Goal: Task Accomplishment & Management: Use online tool/utility

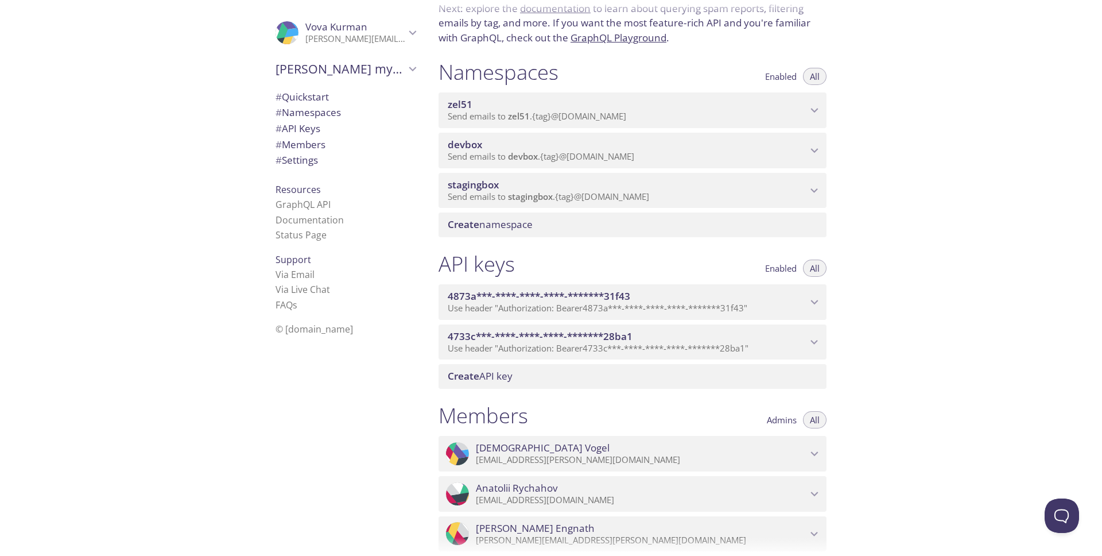
scroll to position [56, 0]
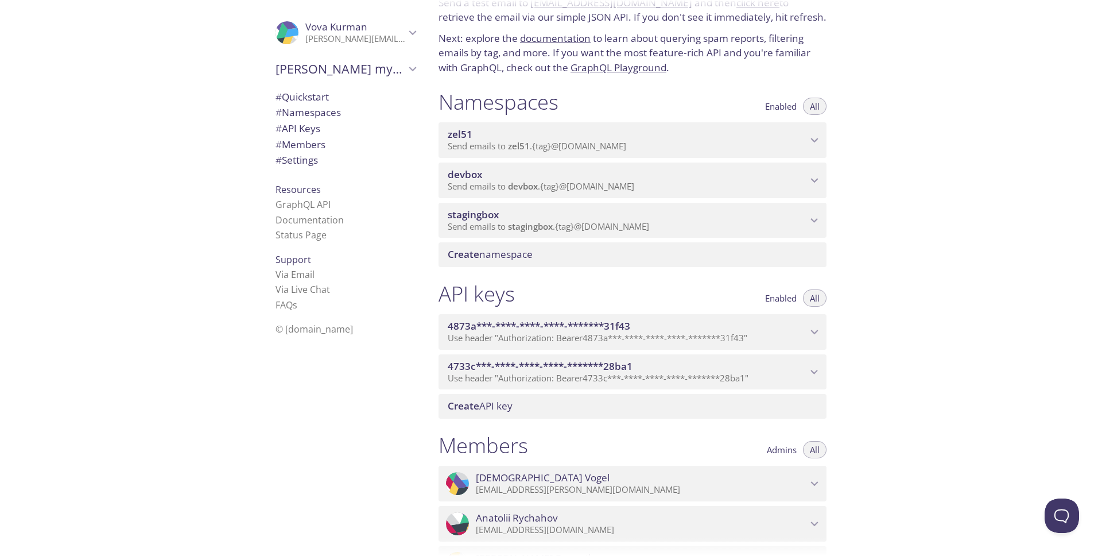
click at [736, 135] on span "zel51" at bounding box center [627, 134] width 359 height 13
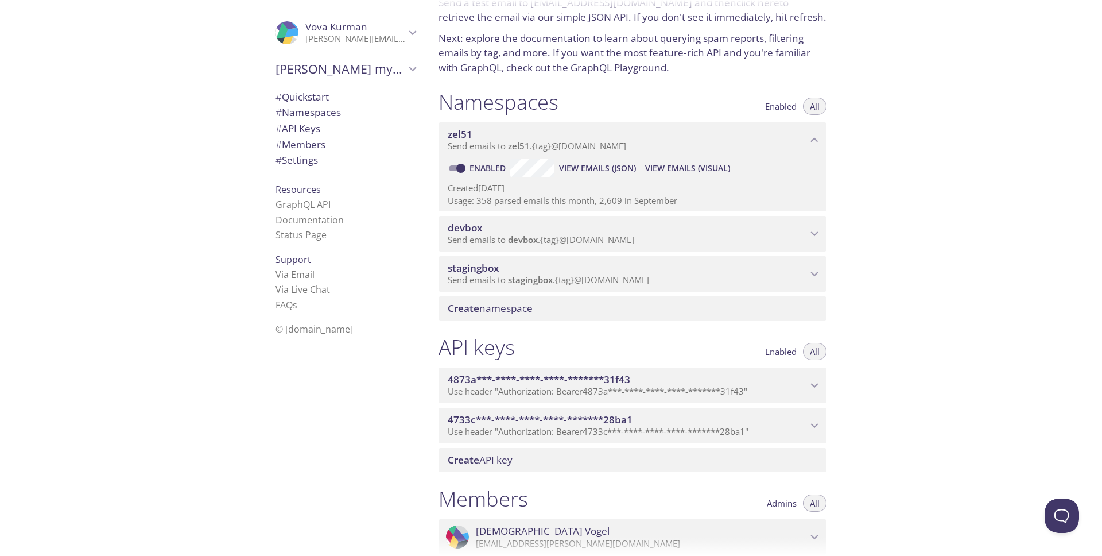
click at [692, 167] on span "View Emails (Visual)" at bounding box center [687, 168] width 85 height 14
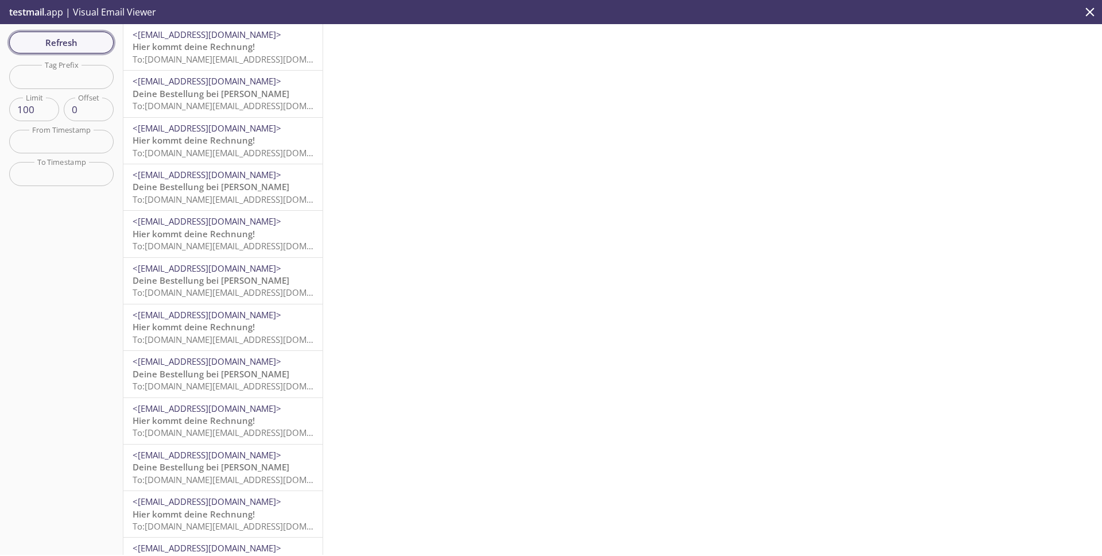
click at [96, 44] on span "Refresh" at bounding box center [61, 42] width 86 height 15
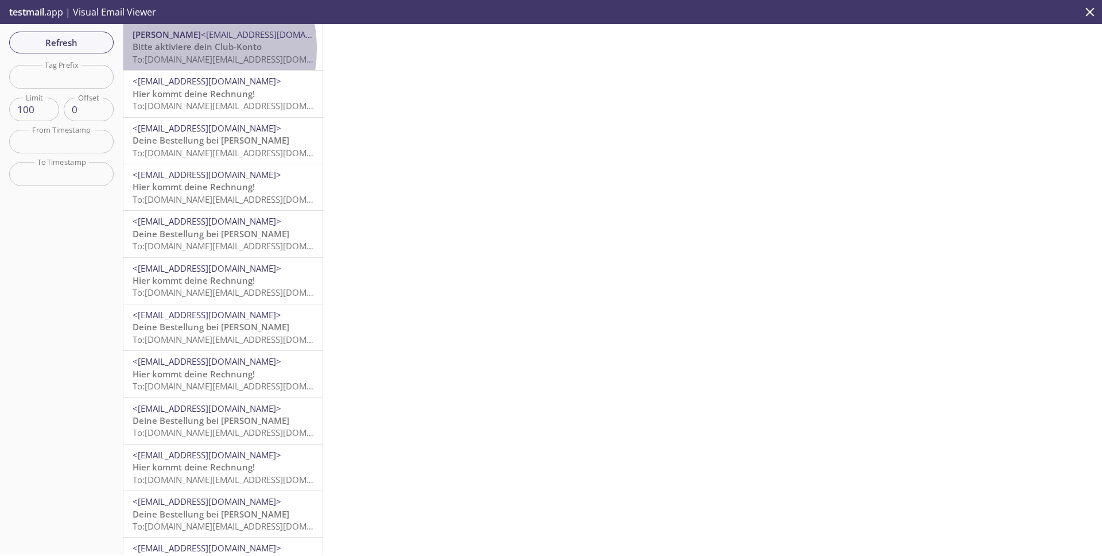
click at [173, 49] on span "Bitte aktiviere dein Club-Konto" at bounding box center [197, 46] width 129 height 11
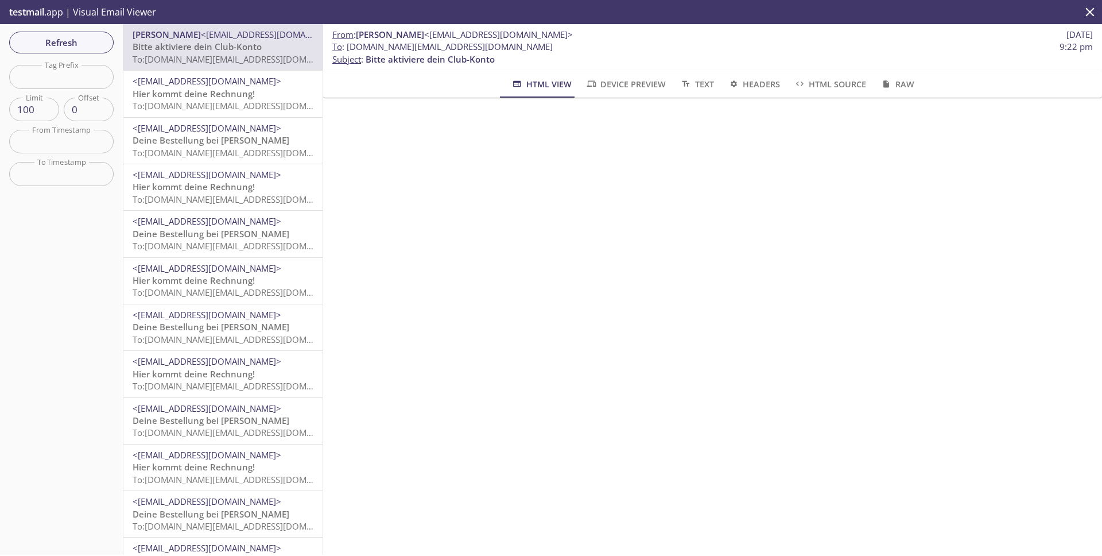
click at [219, 57] on span "To: [DOMAIN_NAME][EMAIL_ADDRESS][DOMAIN_NAME]" at bounding box center [242, 58] width 218 height 11
click at [213, 88] on span "Hier kommt deine Rechnung!" at bounding box center [194, 93] width 122 height 11
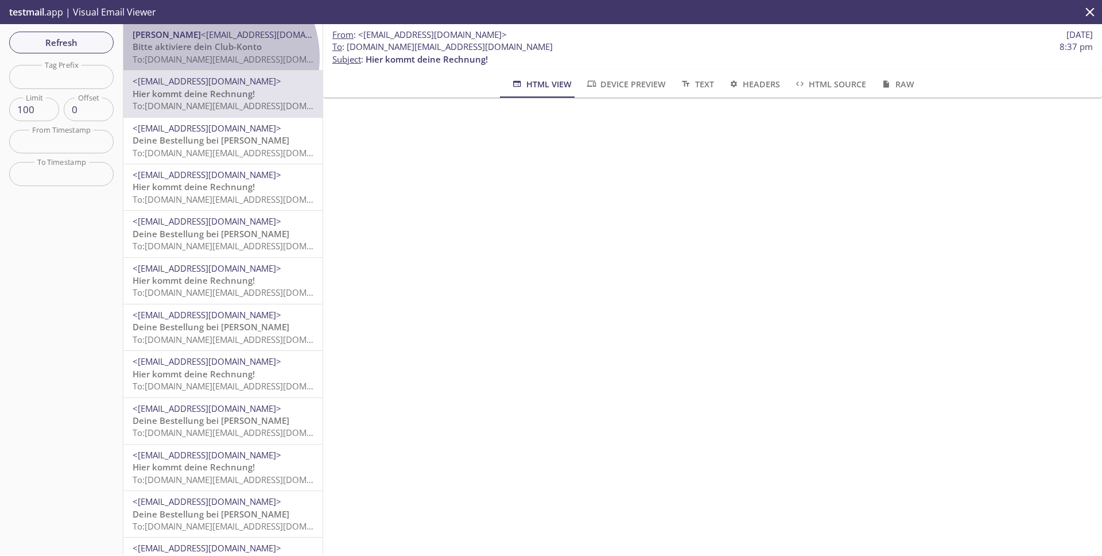
click at [211, 57] on span "To: [DOMAIN_NAME][EMAIL_ADDRESS][DOMAIN_NAME]" at bounding box center [242, 58] width 218 height 11
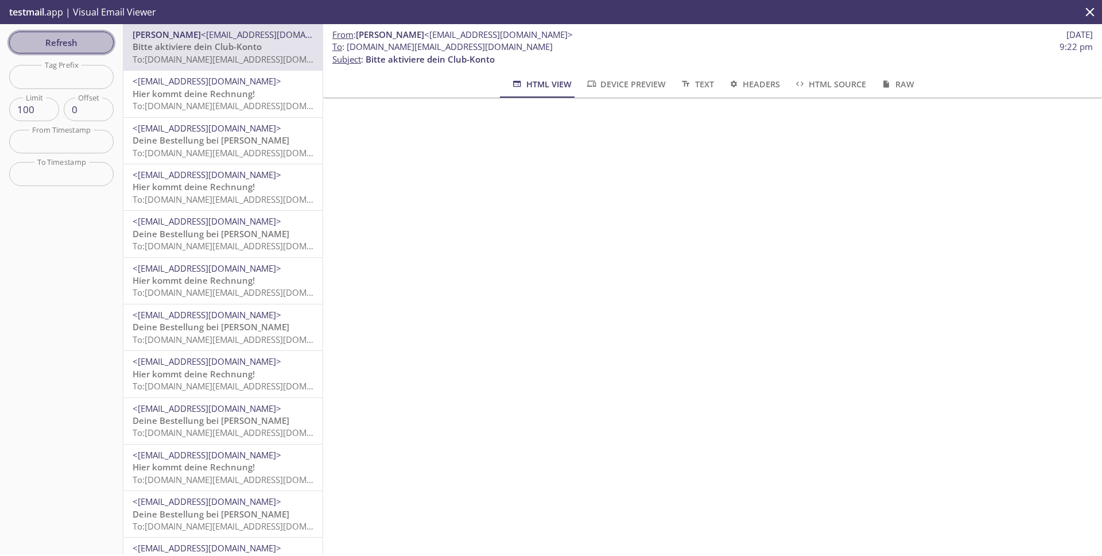
click at [93, 43] on span "Refresh" at bounding box center [61, 42] width 86 height 15
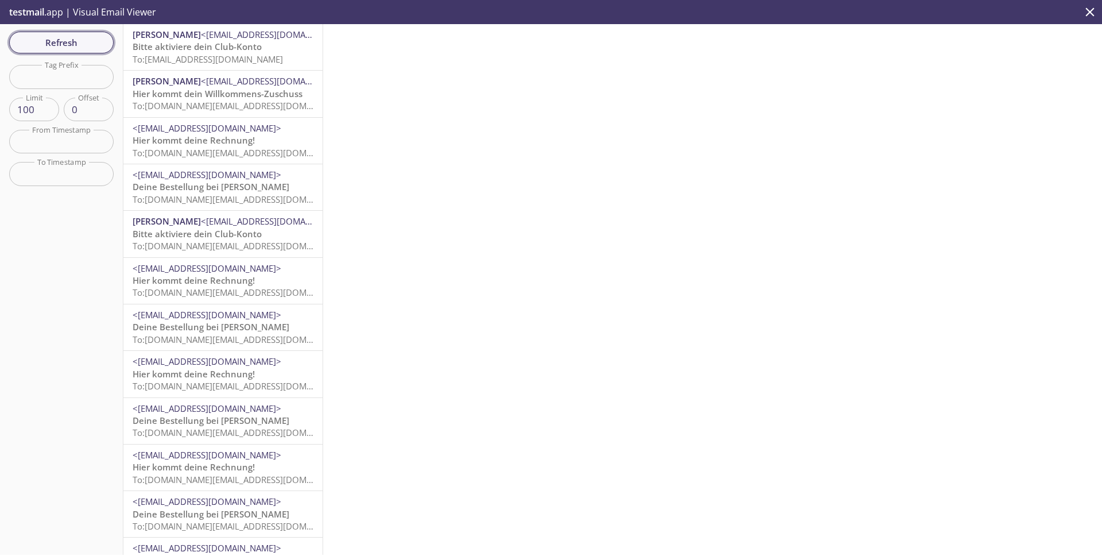
click at [71, 45] on span "Refresh" at bounding box center [61, 42] width 86 height 15
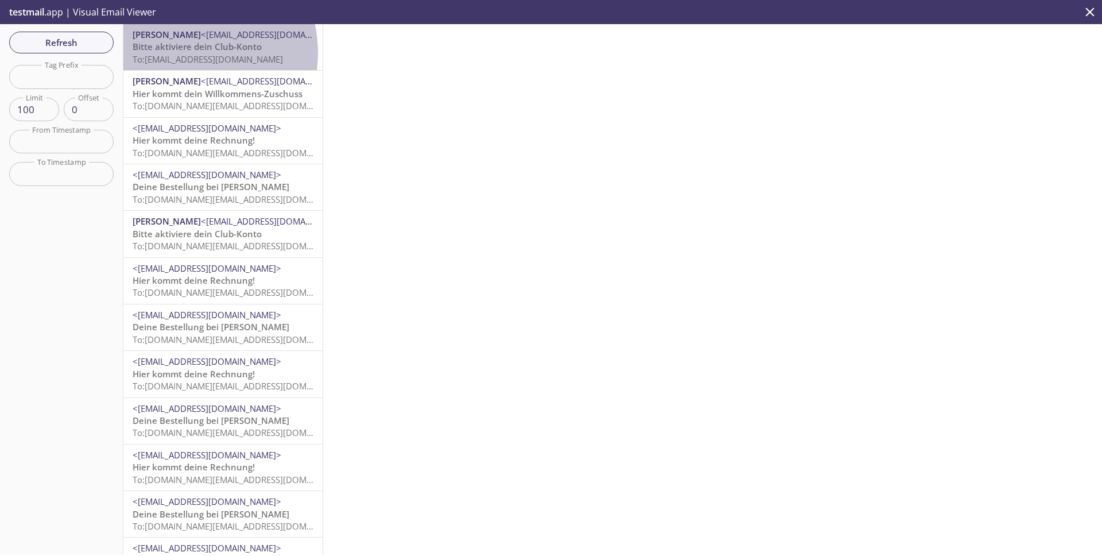
click at [182, 53] on span "To: [EMAIL_ADDRESS][DOMAIN_NAME]" at bounding box center [208, 58] width 150 height 11
